Goal: Information Seeking & Learning: Learn about a topic

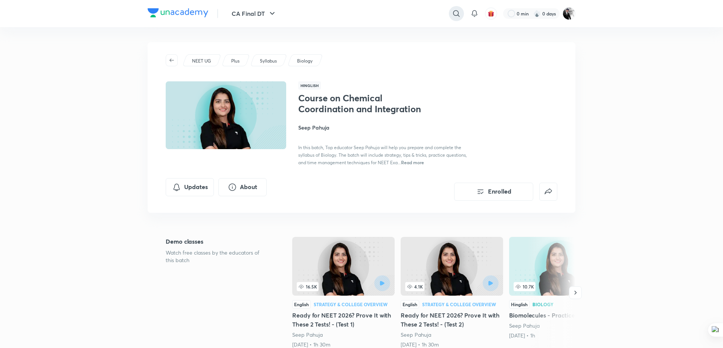
click at [453, 12] on icon at bounding box center [456, 13] width 6 height 6
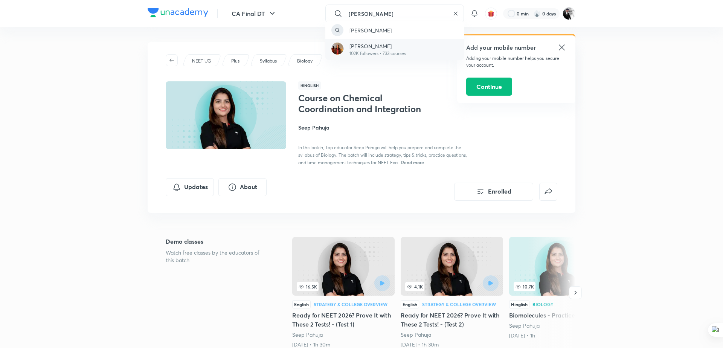
type input "[PERSON_NAME]"
click at [373, 42] on div "[PERSON_NAME] 102K followers • 733 courses" at bounding box center [394, 49] width 139 height 21
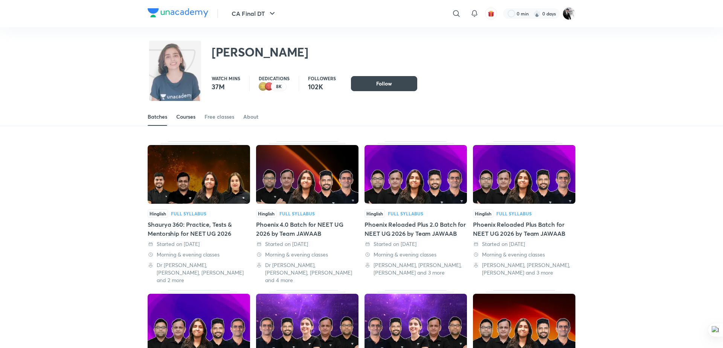
click at [193, 114] on div "Courses" at bounding box center [185, 117] width 19 height 8
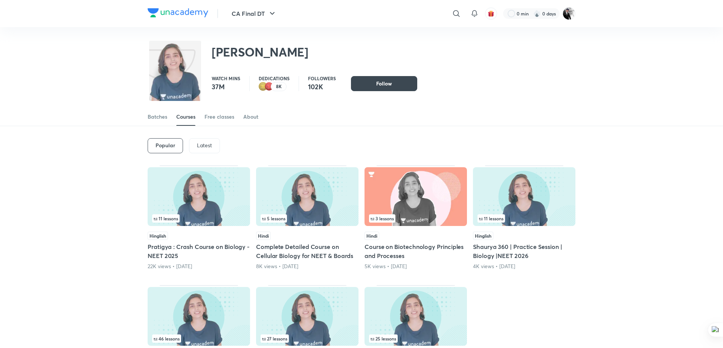
click at [215, 143] on div "Latest" at bounding box center [204, 145] width 31 height 15
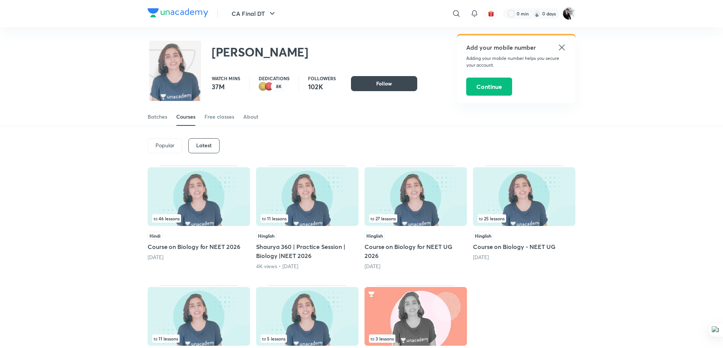
click at [210, 144] on h6 "Latest" at bounding box center [203, 145] width 15 height 6
click at [222, 245] on h5 "Course on Biology for NEET 2026" at bounding box center [199, 246] width 102 height 9
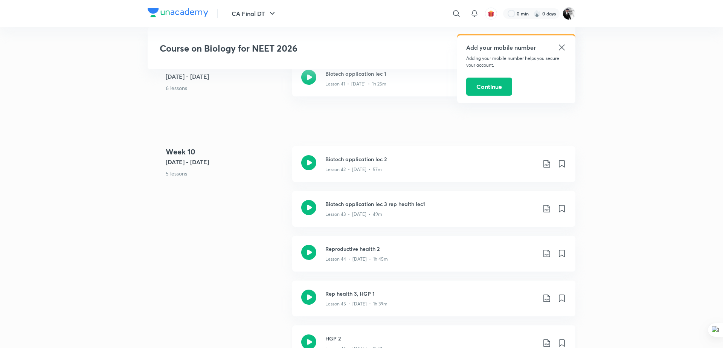
scroll to position [2396, 0]
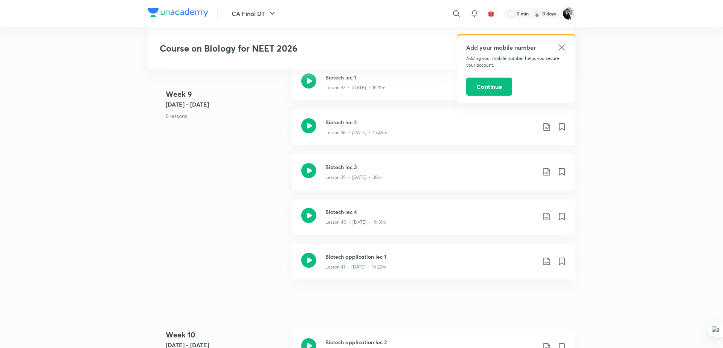
click at [563, 45] on icon at bounding box center [562, 47] width 6 height 6
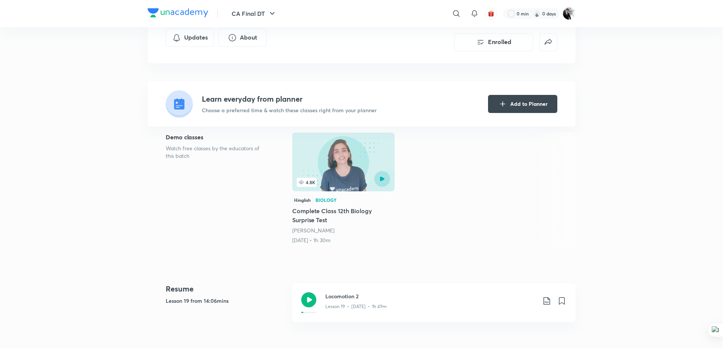
scroll to position [0, 0]
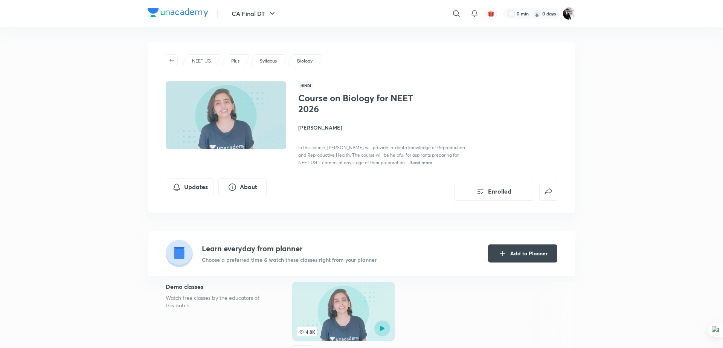
click at [324, 126] on h4 "[PERSON_NAME]" at bounding box center [382, 127] width 169 height 8
